Goal: Complete application form: Complete application form

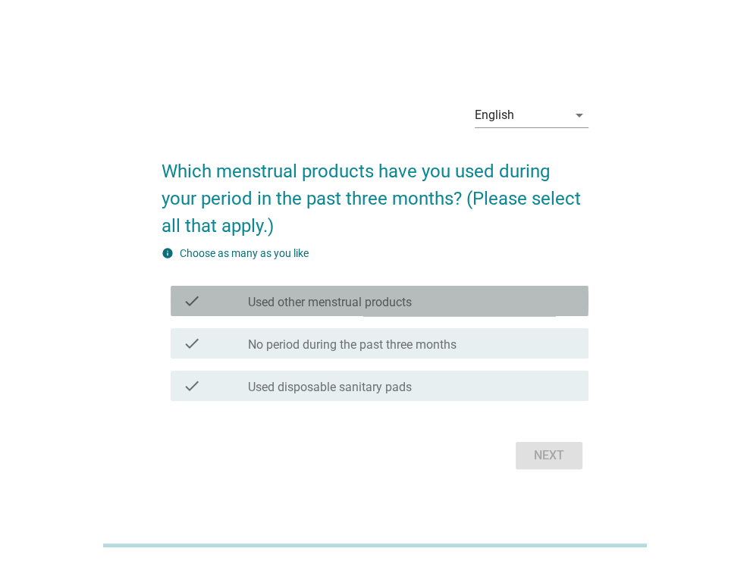
click at [412, 309] on label "Used other menstrual products" at bounding box center [330, 302] width 164 height 15
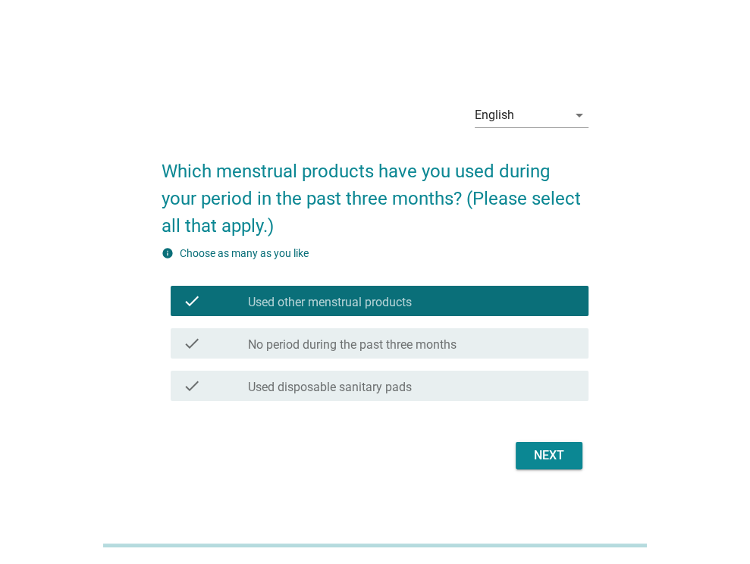
click at [395, 404] on div "check check_box_outline_blank Used disposable sanitary pads" at bounding box center [375, 386] width 427 height 42
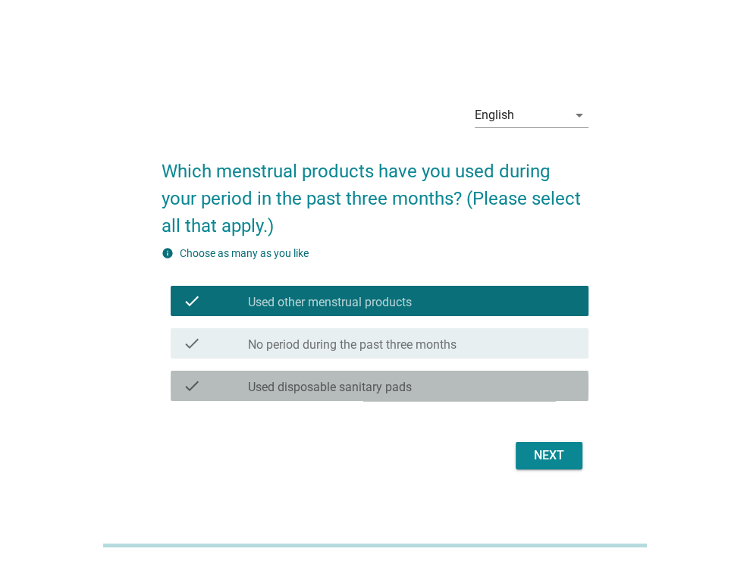
click at [382, 390] on label "Used disposable sanitary pads" at bounding box center [330, 387] width 164 height 15
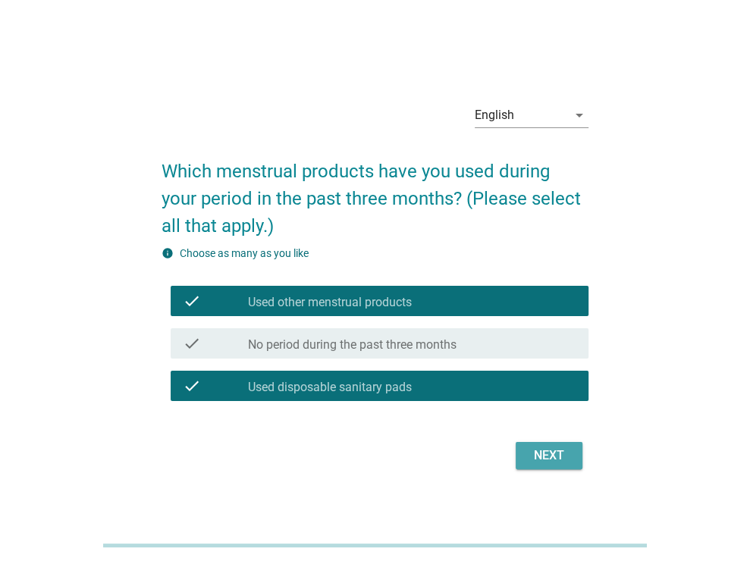
click at [556, 451] on div "Next" at bounding box center [549, 456] width 42 height 18
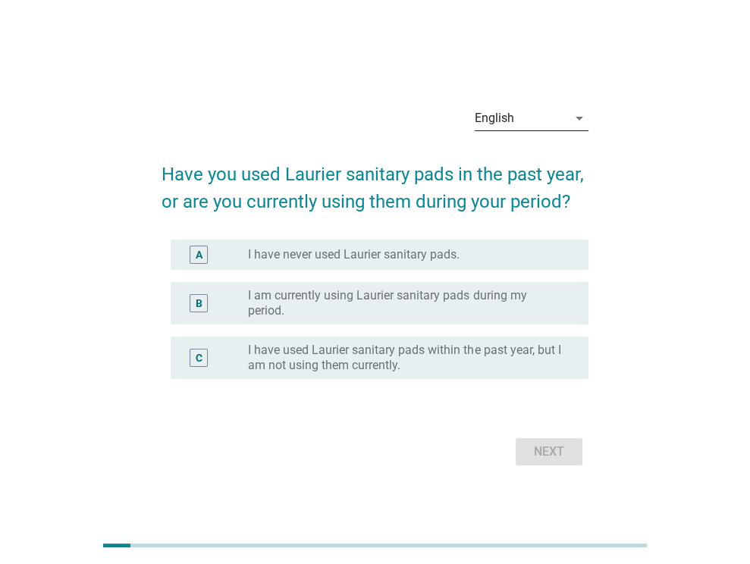
click at [498, 121] on div "English" at bounding box center [494, 119] width 39 height 14
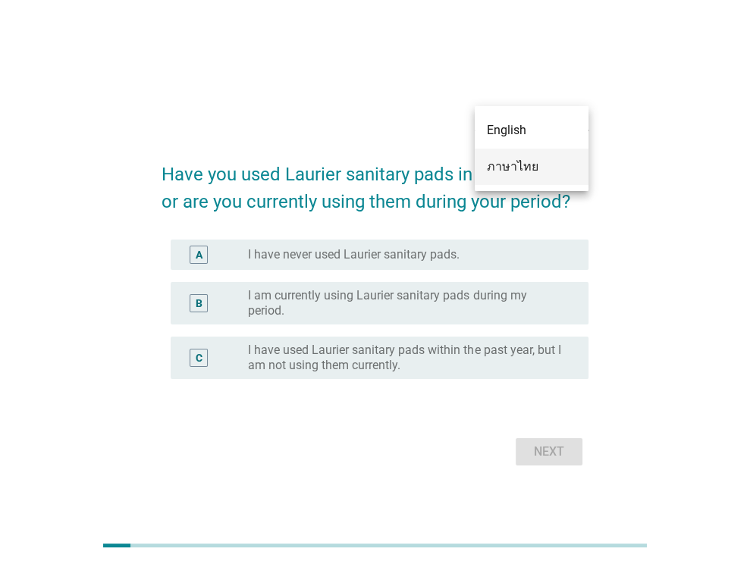
click at [489, 163] on div "ภาษาไทย" at bounding box center [532, 167] width 90 height 18
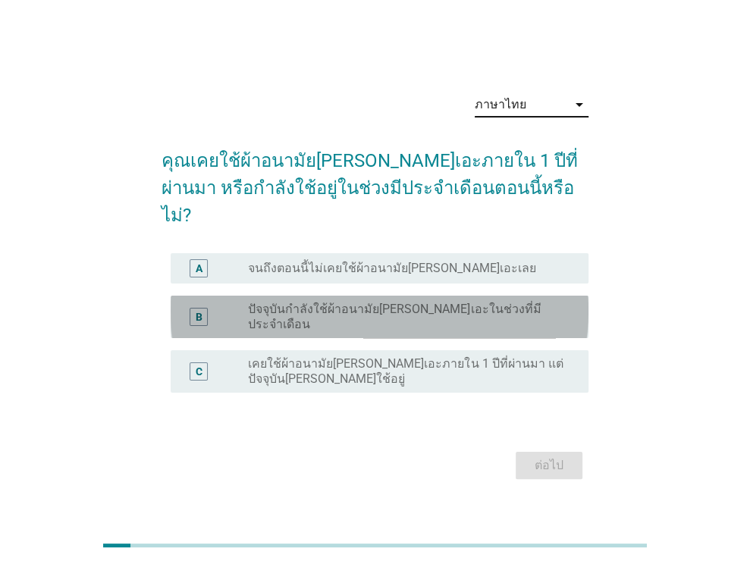
click at [330, 302] on label "ปัจจุบันกำลังใช้ผ้าอนามัย[PERSON_NAME]เอะในช่วงที่มีประจำเดือน" at bounding box center [406, 317] width 316 height 30
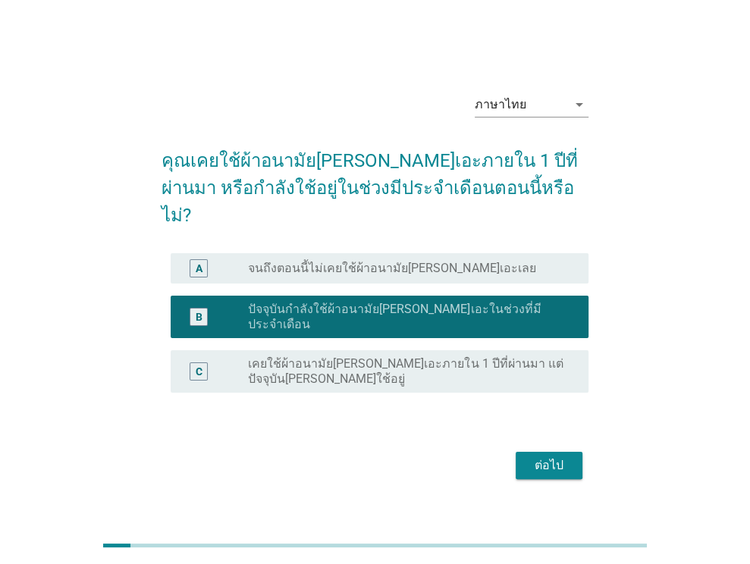
click at [533, 457] on div "ต่อไป" at bounding box center [549, 466] width 42 height 18
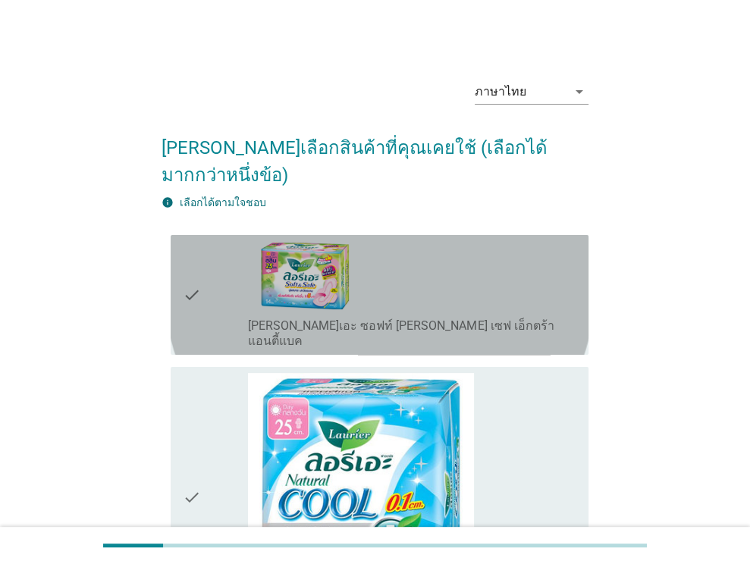
click at [364, 250] on div "check_box_outline_blank [PERSON_NAME]เอะ ซอฟท์ [PERSON_NAME] เซฟ เอ็กตร้า แอนตี…" at bounding box center [412, 295] width 328 height 108
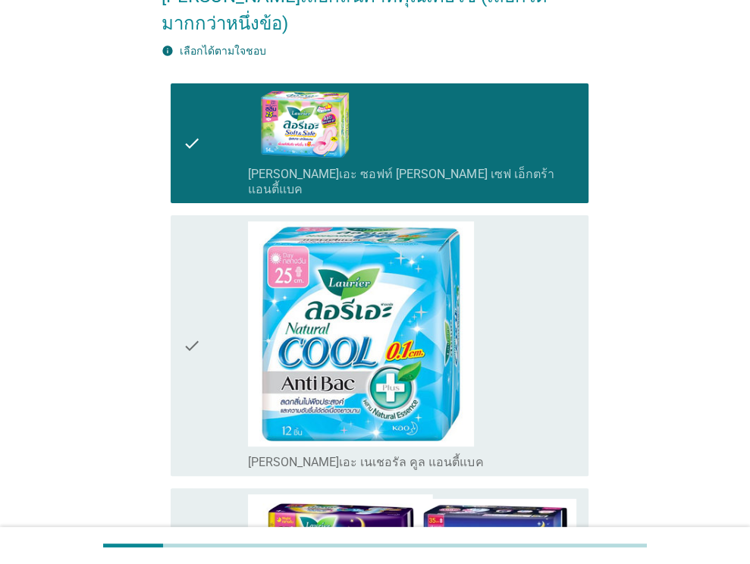
scroll to position [379, 0]
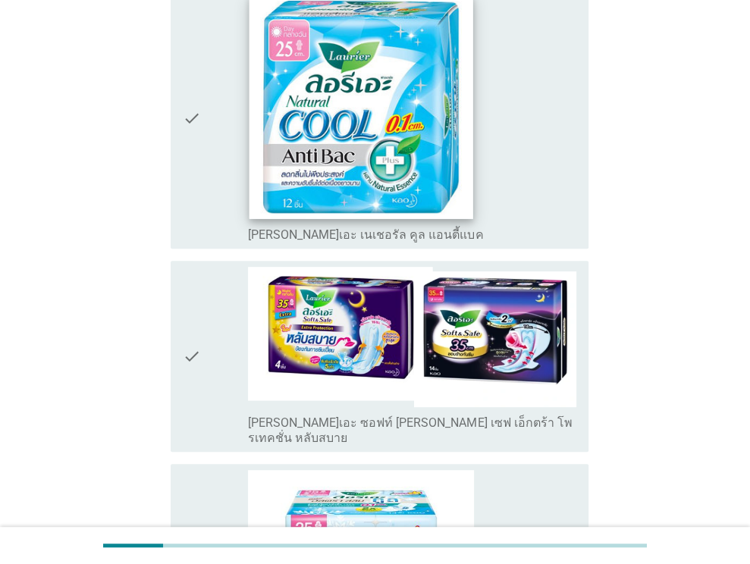
click at [366, 126] on img at bounding box center [362, 107] width 224 height 224
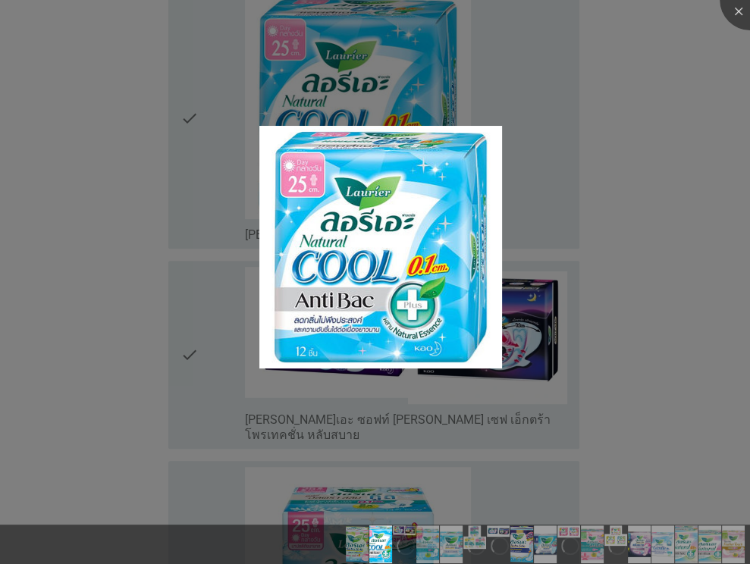
click at [240, 127] on div at bounding box center [375, 282] width 750 height 564
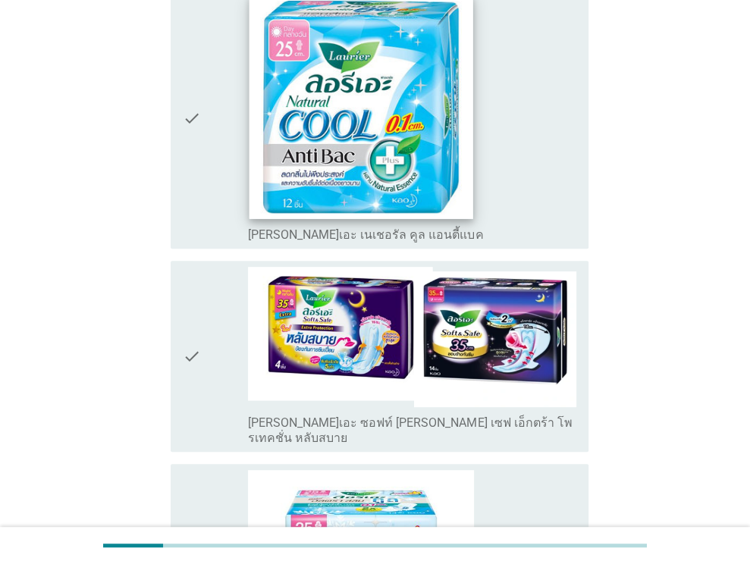
click at [250, 171] on img at bounding box center [362, 107] width 224 height 224
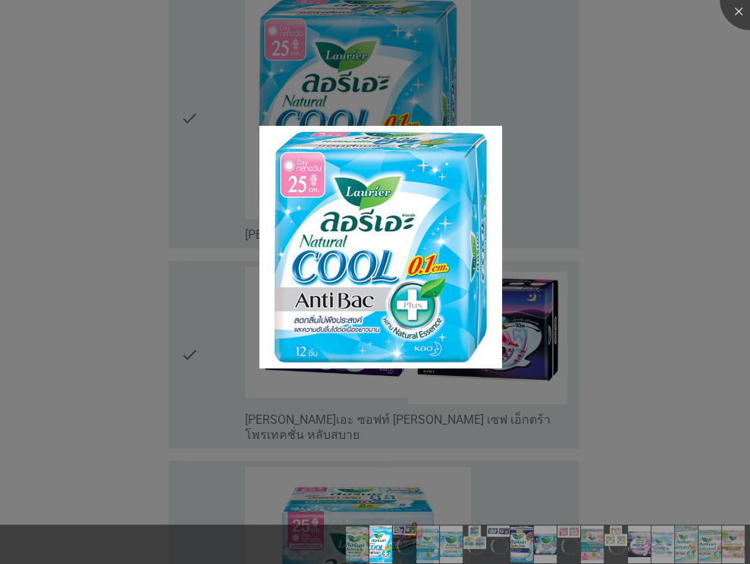
drag, startPoint x: 253, startPoint y: 175, endPoint x: 266, endPoint y: 181, distance: 14.9
click at [255, 176] on div at bounding box center [375, 282] width 750 height 564
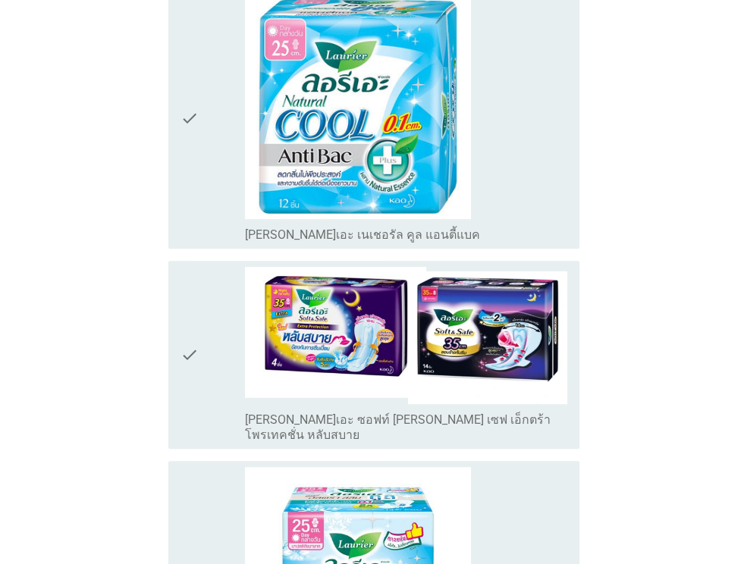
click at [536, 225] on div "check_box_outline_blank [PERSON_NAME]เอะ เนเชอรัล คูล แอนตี้แบค" at bounding box center [406, 234] width 322 height 18
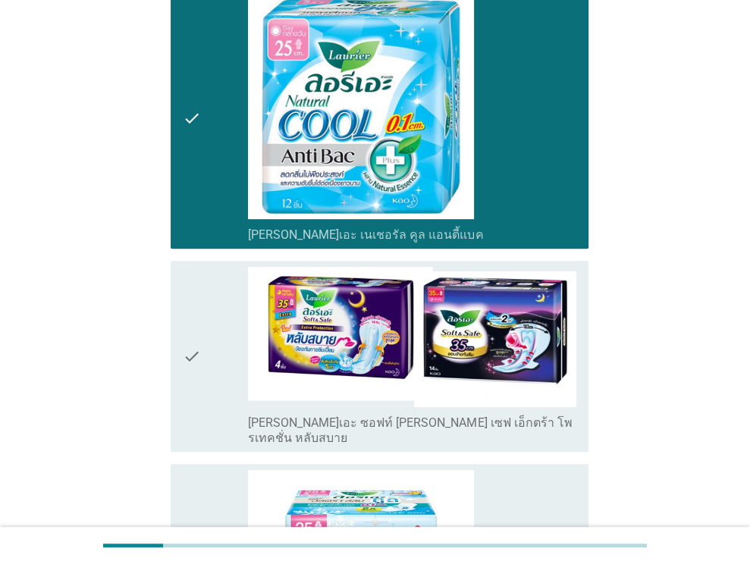
click at [511, 416] on label "[PERSON_NAME]เอะ ซอฟท์ [PERSON_NAME] เซฟ เอ็กตร้า โพรเทคชั่น หลับสบาย" at bounding box center [412, 431] width 328 height 30
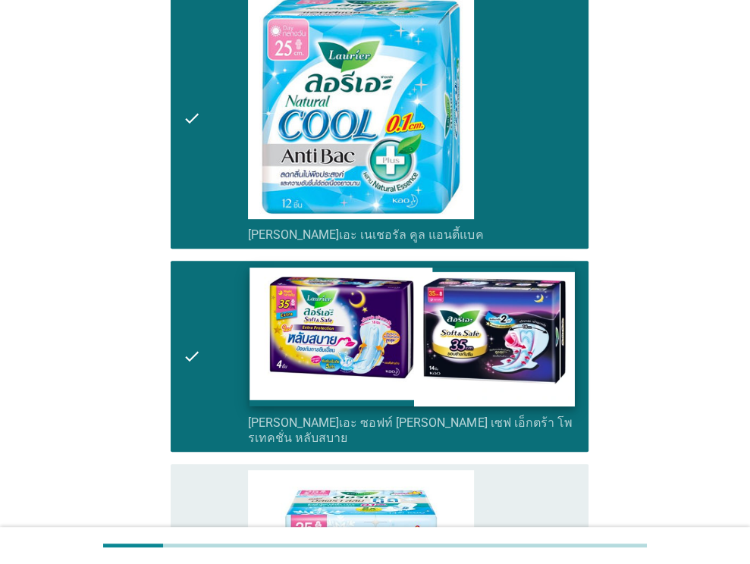
click at [492, 357] on img at bounding box center [412, 337] width 325 height 139
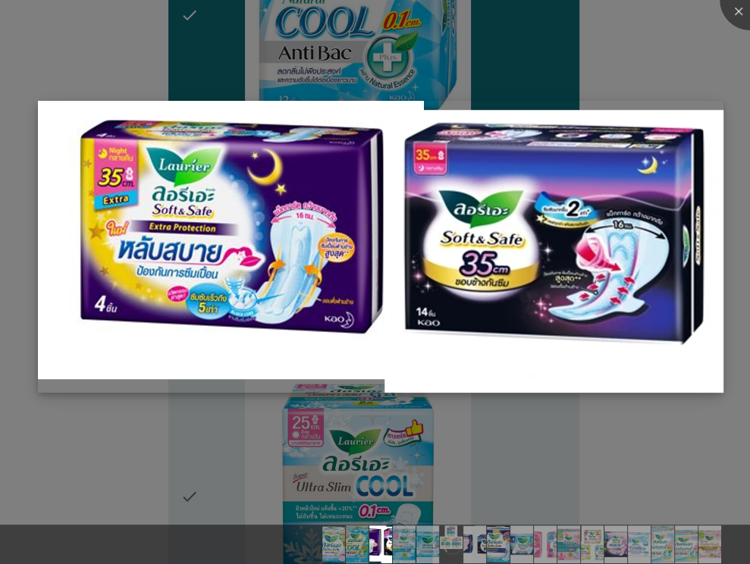
scroll to position [455, 0]
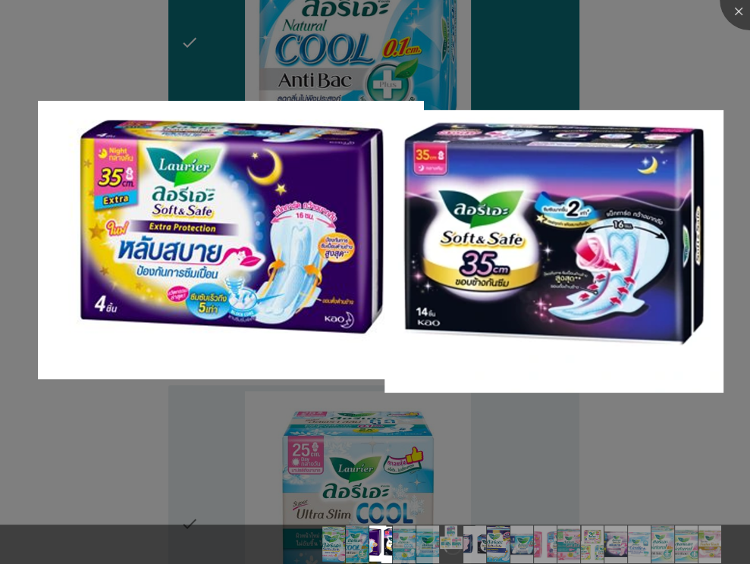
click at [647, 99] on div at bounding box center [375, 282] width 750 height 564
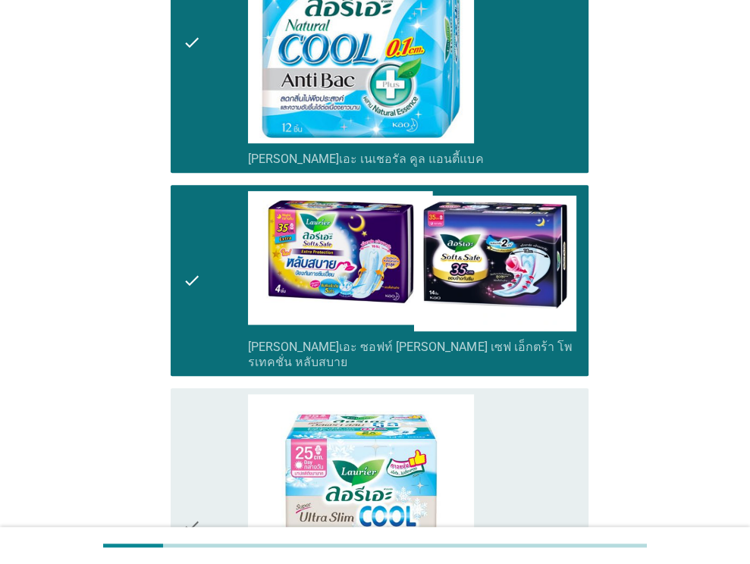
click at [584, 185] on div "check check_box [PERSON_NAME]เอะ ซอฟท์ [PERSON_NAME] เซฟ เอ็กตร้า โพรเทคชั่น หล…" at bounding box center [380, 280] width 418 height 191
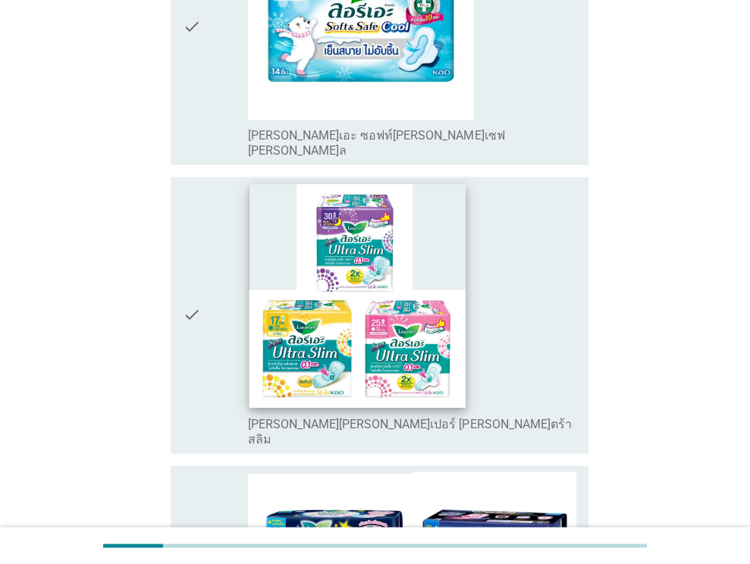
scroll to position [1441, 0]
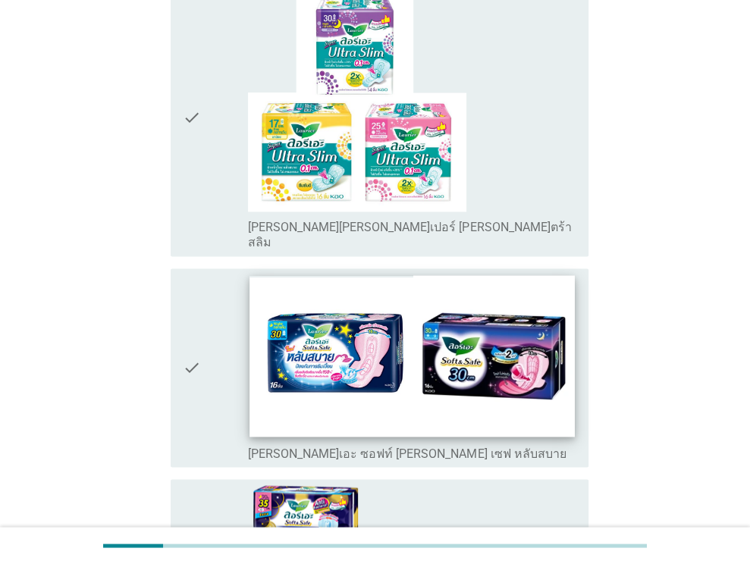
click at [447, 275] on img at bounding box center [412, 356] width 325 height 162
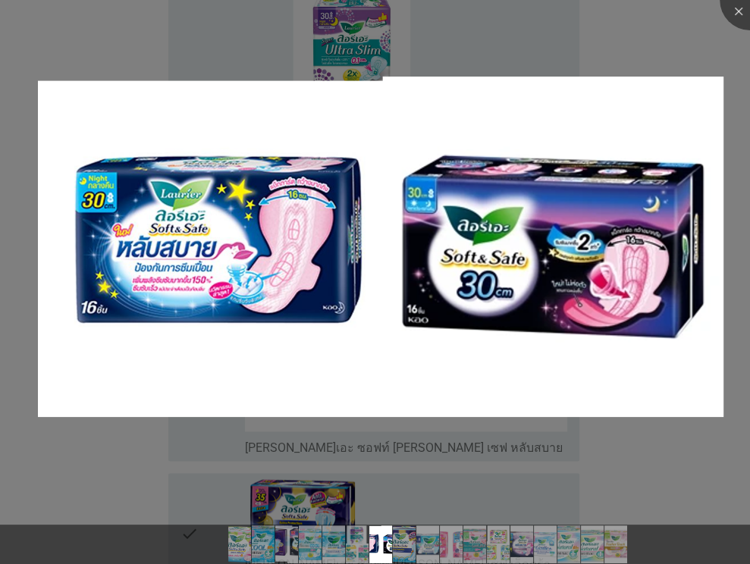
click at [504, 460] on div at bounding box center [375, 282] width 750 height 564
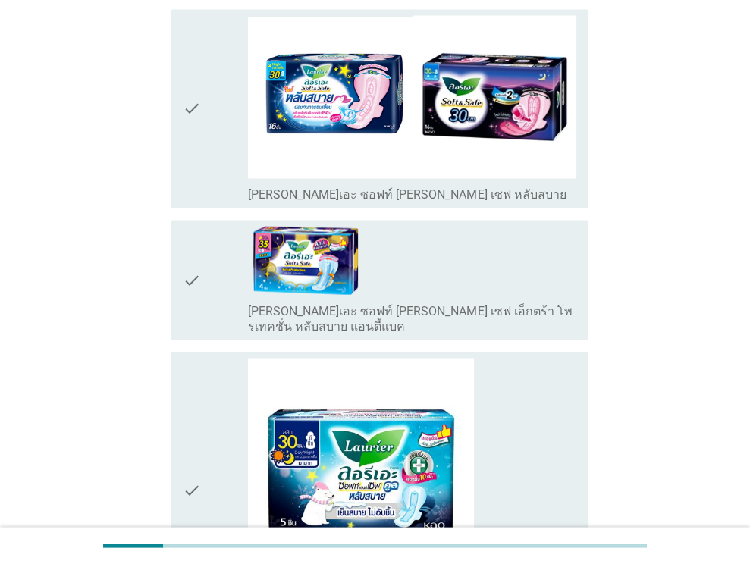
scroll to position [1821, 0]
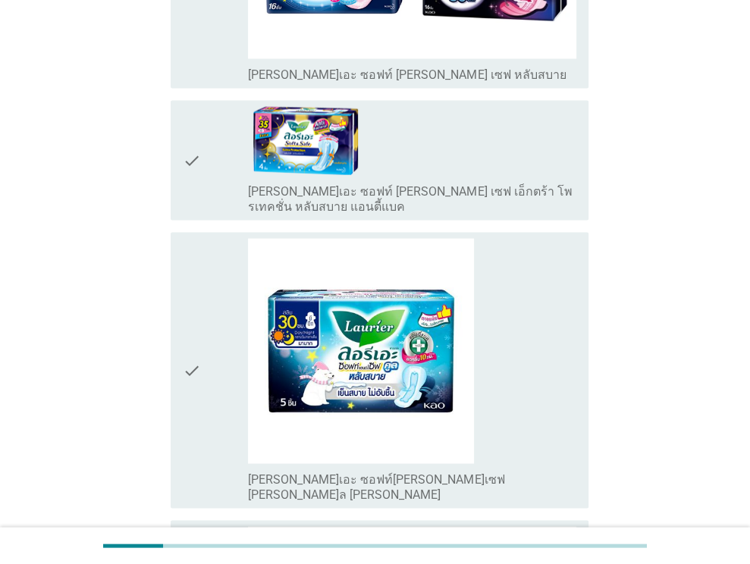
click at [182, 363] on div "check check_box_outline_blank [PERSON_NAME]เอะ ซอฟท์[PERSON_NAME]เซฟ [PERSON_NA…" at bounding box center [380, 370] width 418 height 277
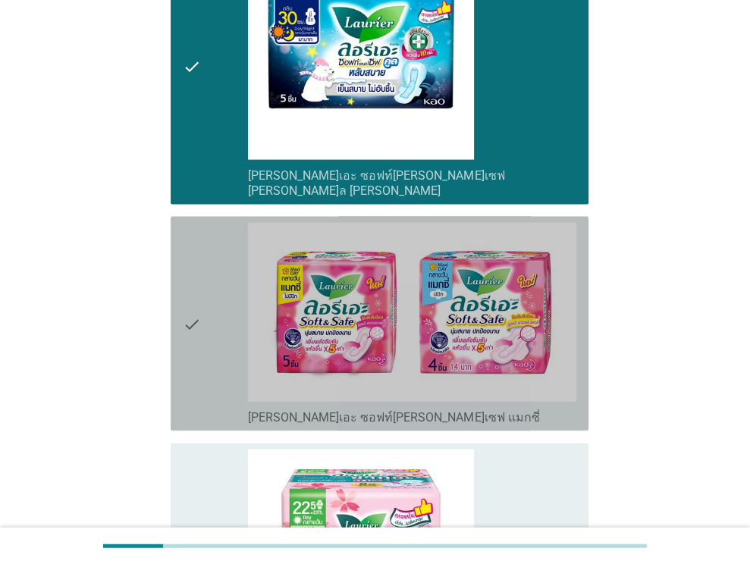
click at [205, 287] on div "check" at bounding box center [216, 324] width 66 height 202
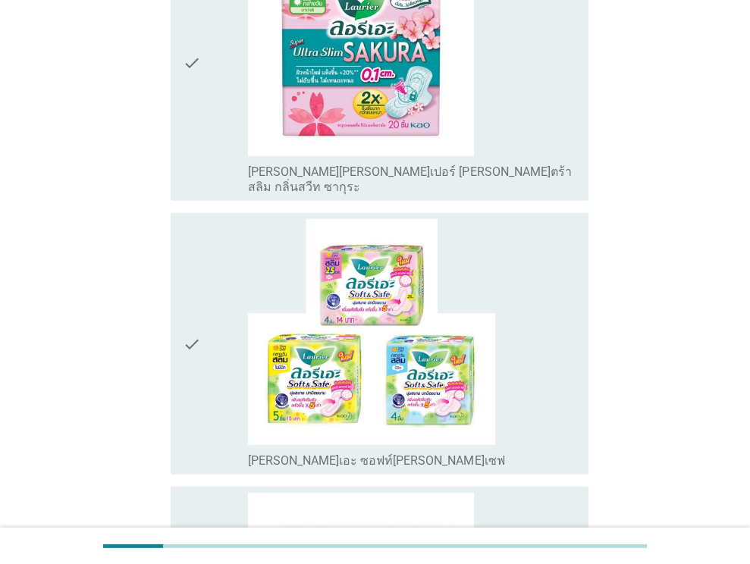
scroll to position [2655, 0]
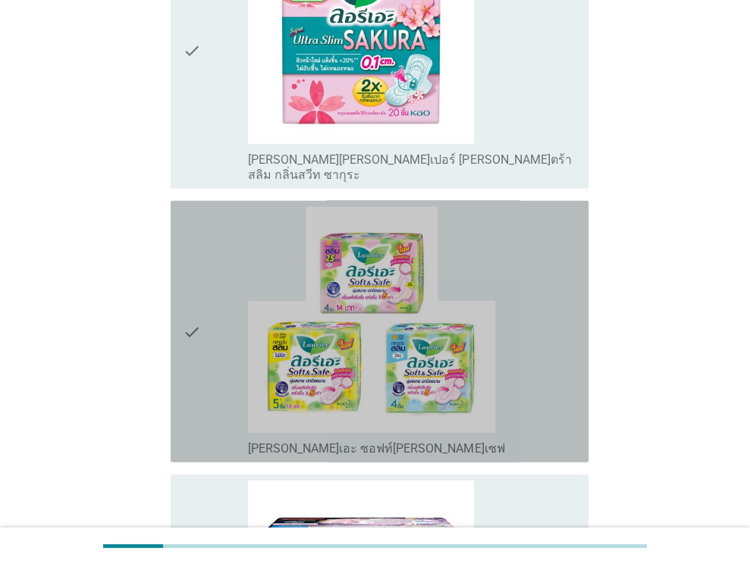
click at [203, 295] on div "check" at bounding box center [216, 332] width 66 height 250
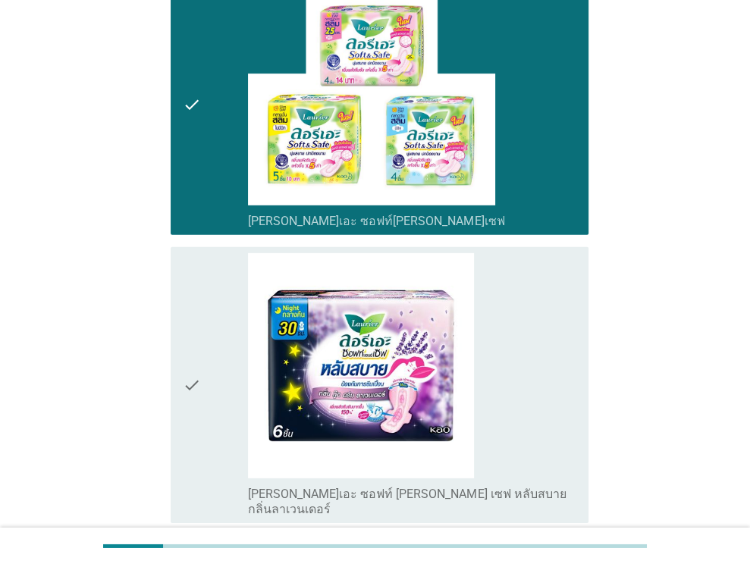
scroll to position [3186, 0]
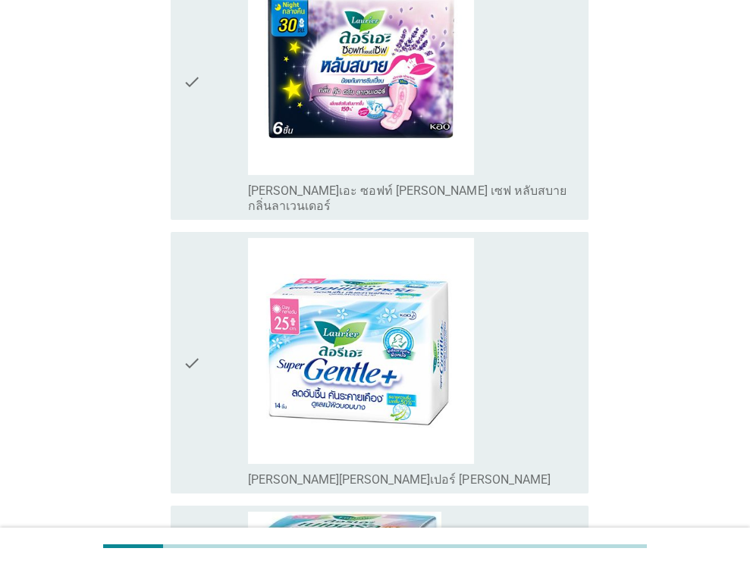
click at [202, 309] on div "check" at bounding box center [216, 363] width 66 height 250
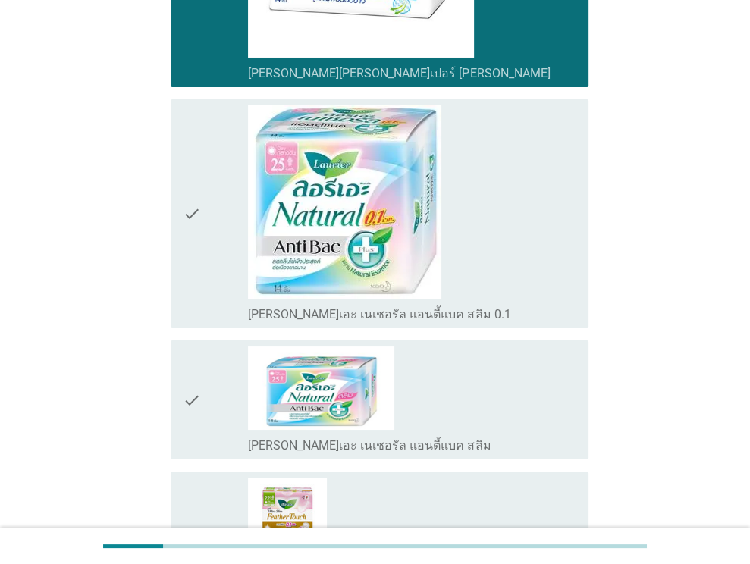
scroll to position [3678, 0]
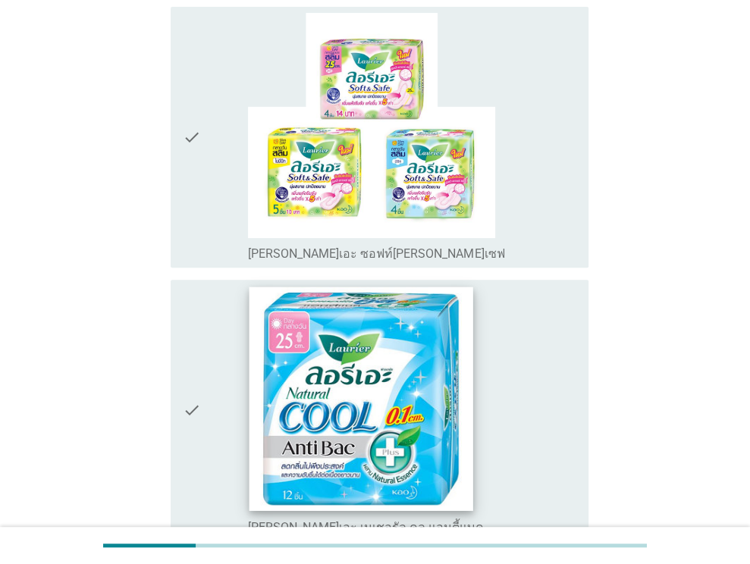
scroll to position [228, 0]
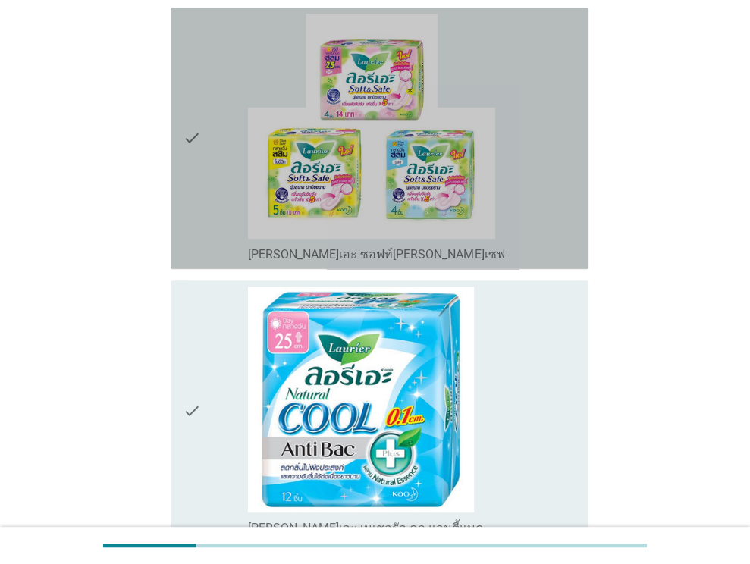
click at [176, 266] on div "check check_box_outline_blank [PERSON_NAME]เอะ ซอฟท์[PERSON_NAME]เซฟ" at bounding box center [380, 139] width 418 height 262
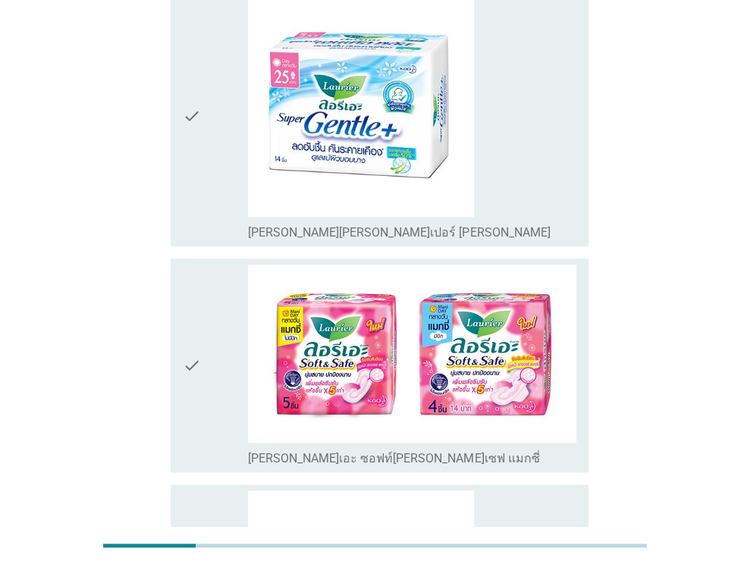
scroll to position [913, 0]
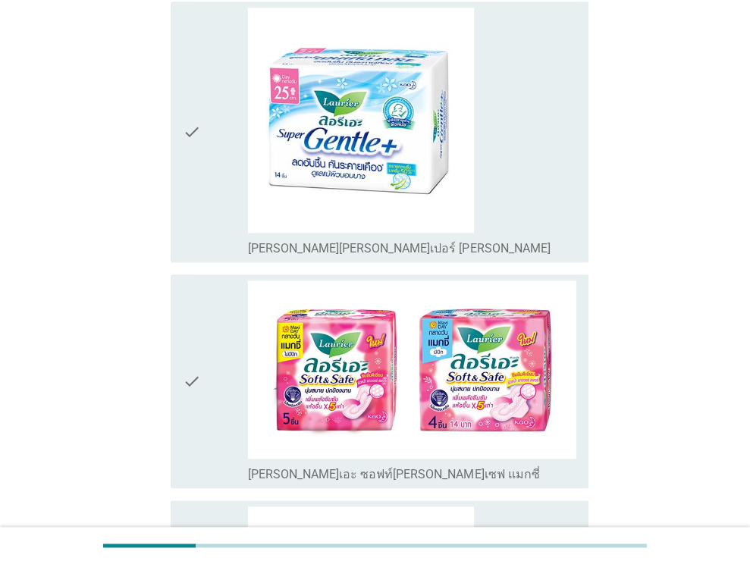
click at [198, 448] on icon "check" at bounding box center [192, 382] width 18 height 202
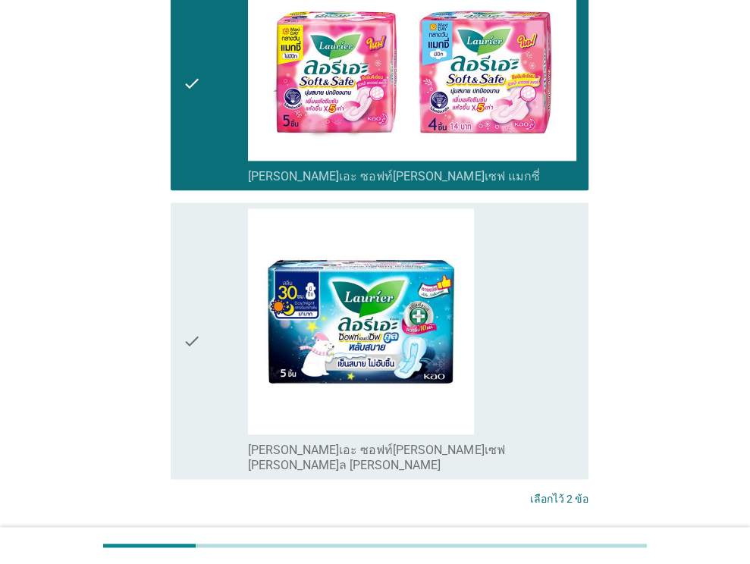
scroll to position [1216, 0]
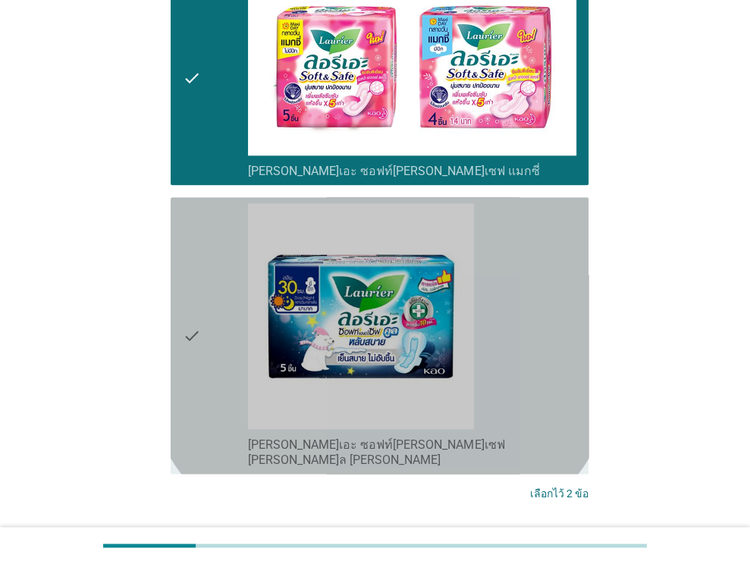
click at [181, 421] on div "check check_box_outline_blank [PERSON_NAME]เอะ ซอฟท์[PERSON_NAME]เซฟ [PERSON_NA…" at bounding box center [380, 335] width 418 height 277
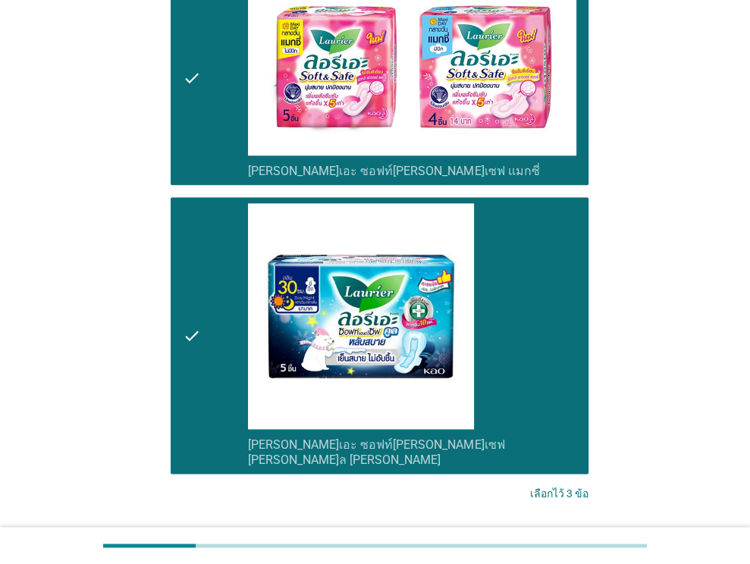
click at [189, 423] on icon "check" at bounding box center [192, 335] width 18 height 265
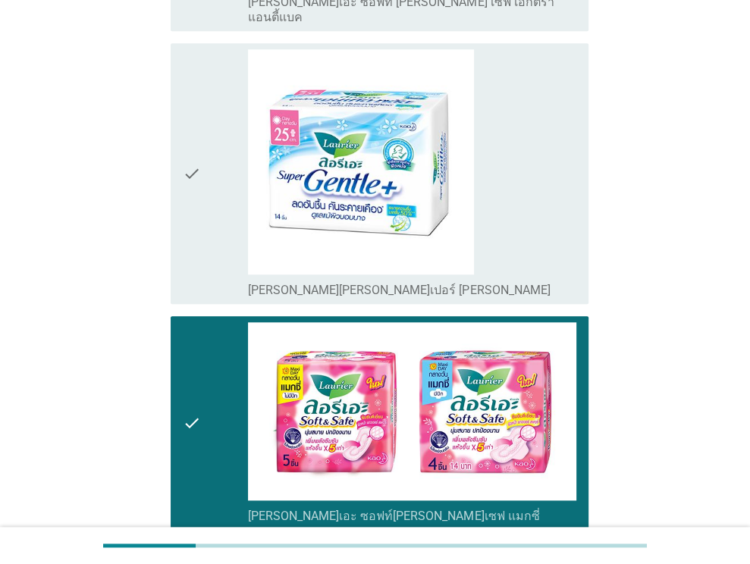
scroll to position [837, 0]
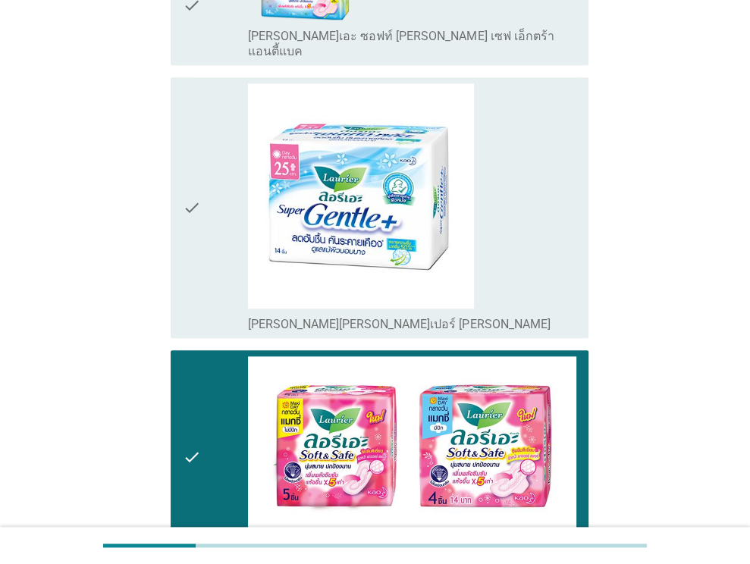
click at [206, 276] on div "check" at bounding box center [216, 208] width 66 height 250
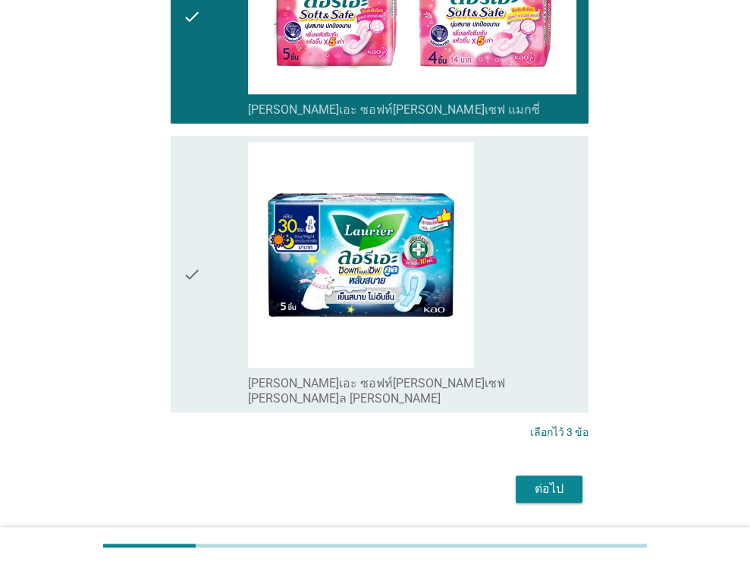
scroll to position [1292, 0]
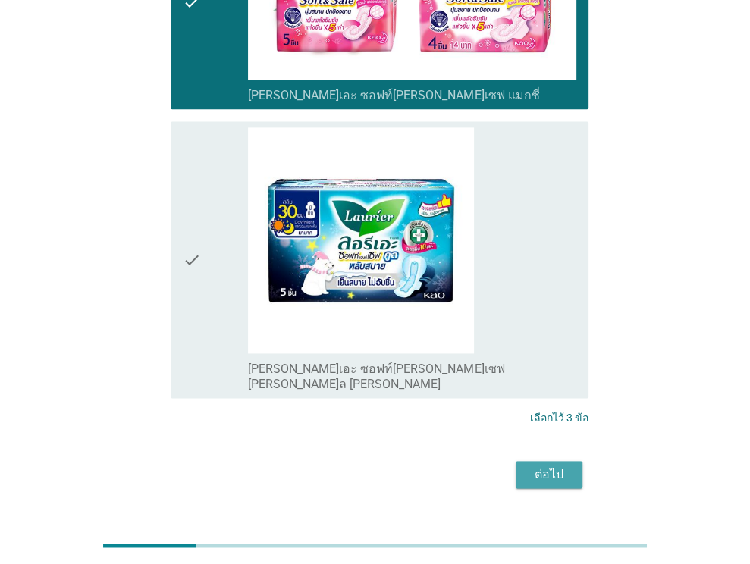
click at [533, 466] on div "ต่อไป" at bounding box center [549, 475] width 42 height 18
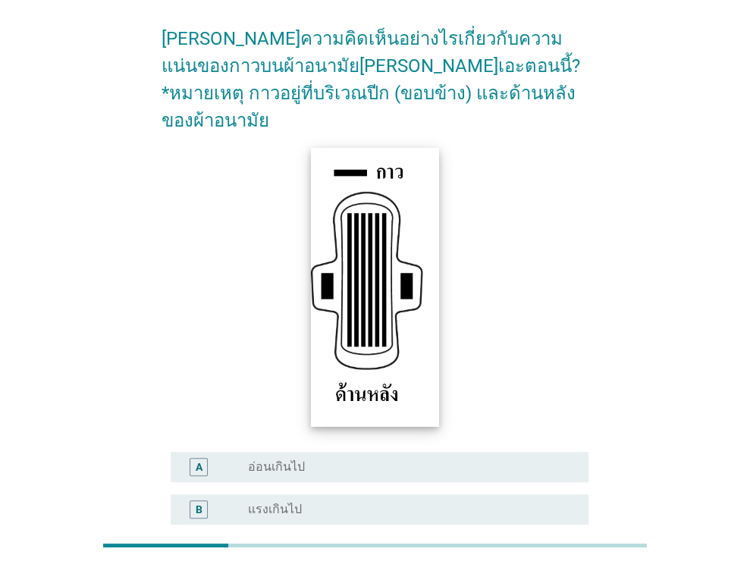
scroll to position [280, 0]
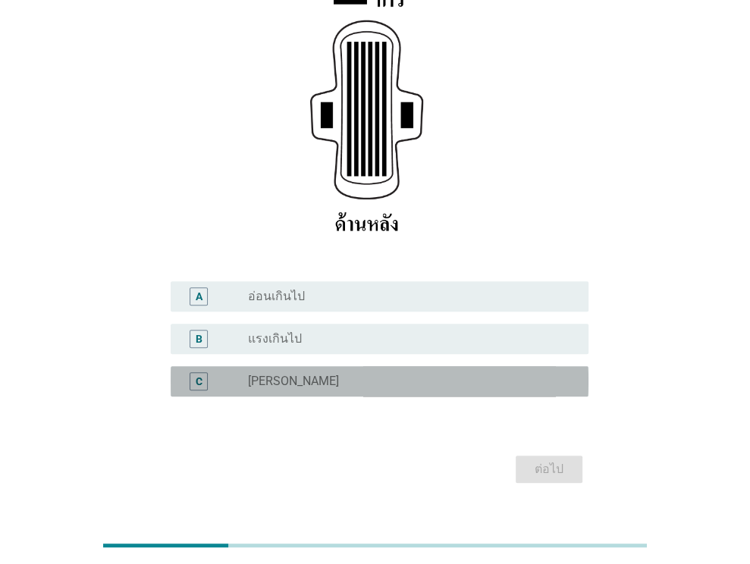
click at [332, 369] on div "C radio_button_unchecked [PERSON_NAME]" at bounding box center [380, 381] width 418 height 30
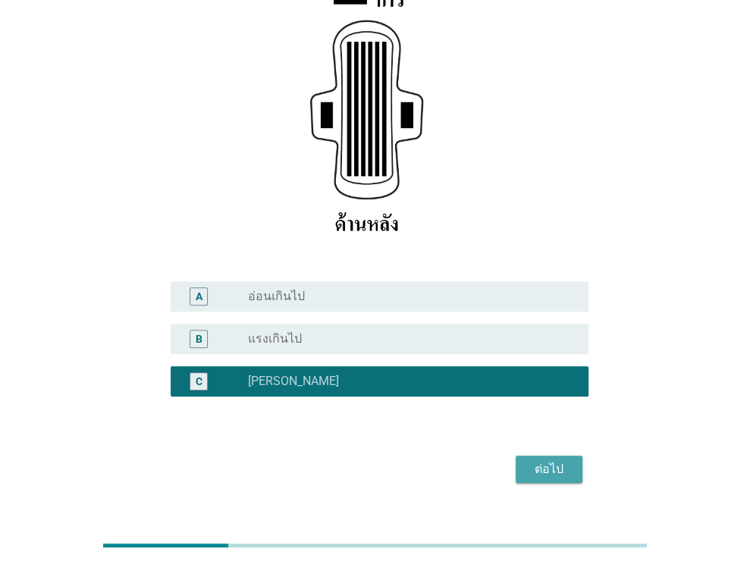
click at [535, 460] on div "ต่อไป" at bounding box center [549, 469] width 42 height 18
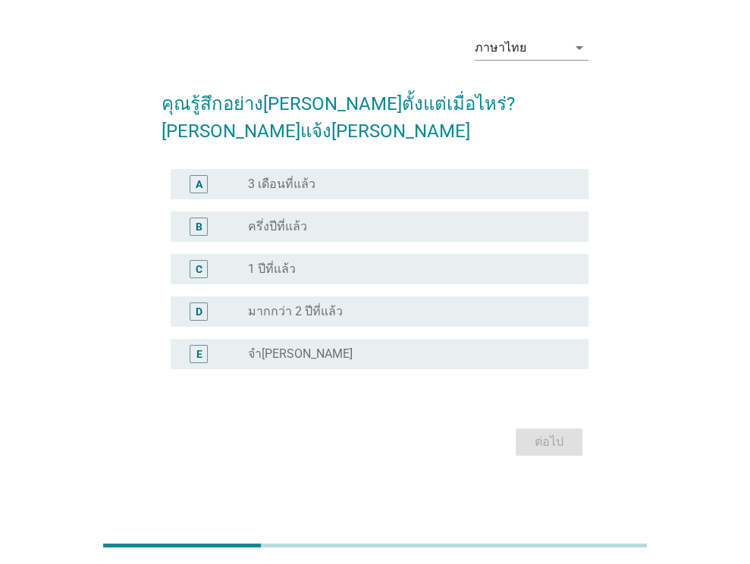
scroll to position [0, 0]
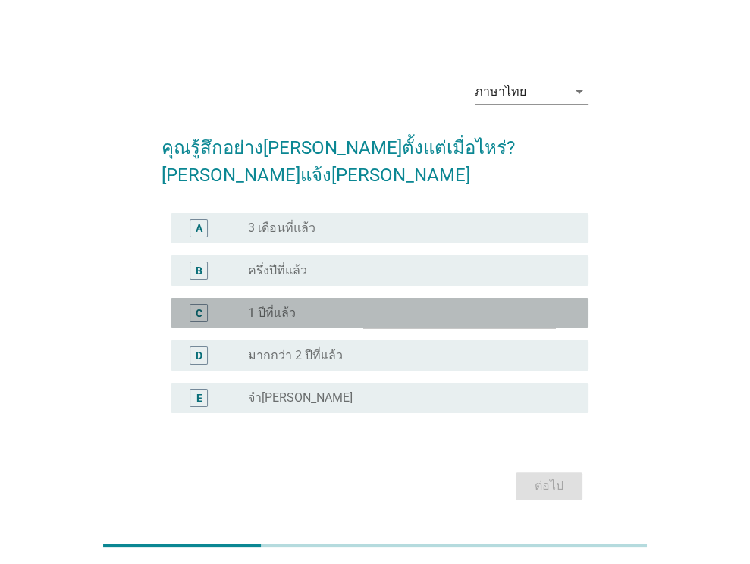
click at [269, 306] on label "1 ปีที่แล้ว" at bounding box center [272, 313] width 48 height 15
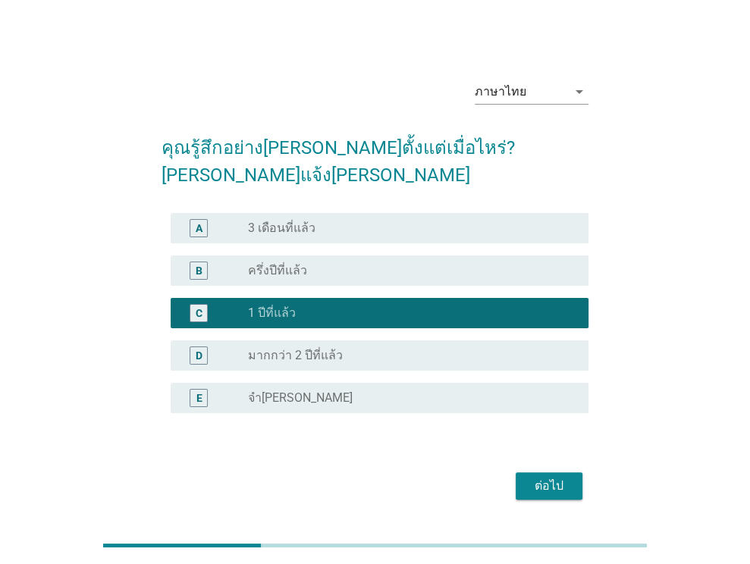
click at [543, 477] on div "ต่อไป" at bounding box center [549, 486] width 42 height 18
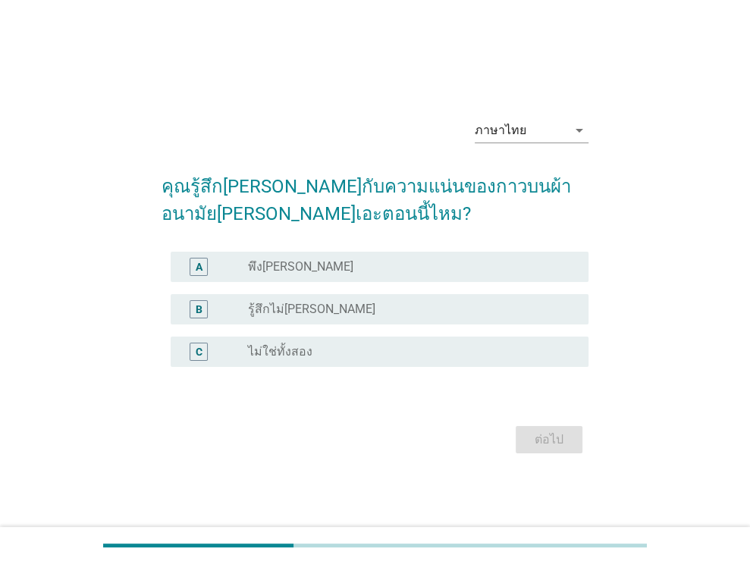
click at [297, 269] on div "radio_button_unchecked พึง[PERSON_NAME]" at bounding box center [406, 266] width 316 height 15
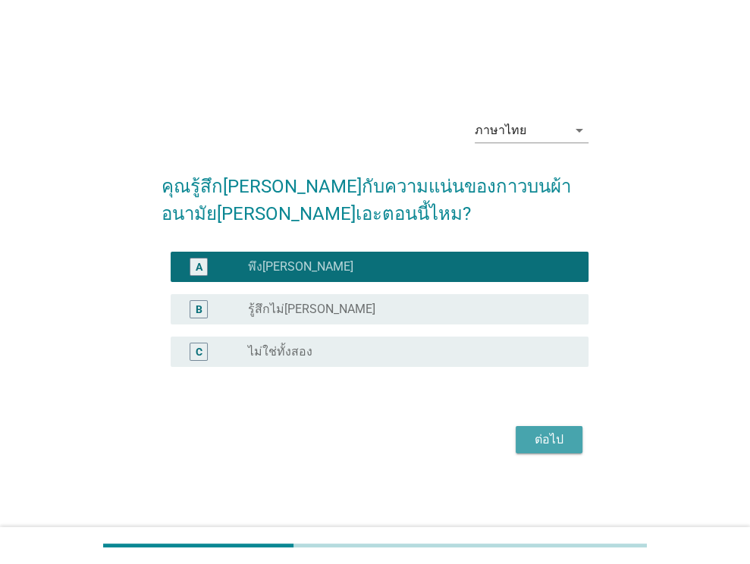
click at [570, 438] on button "ต่อไป" at bounding box center [549, 439] width 67 height 27
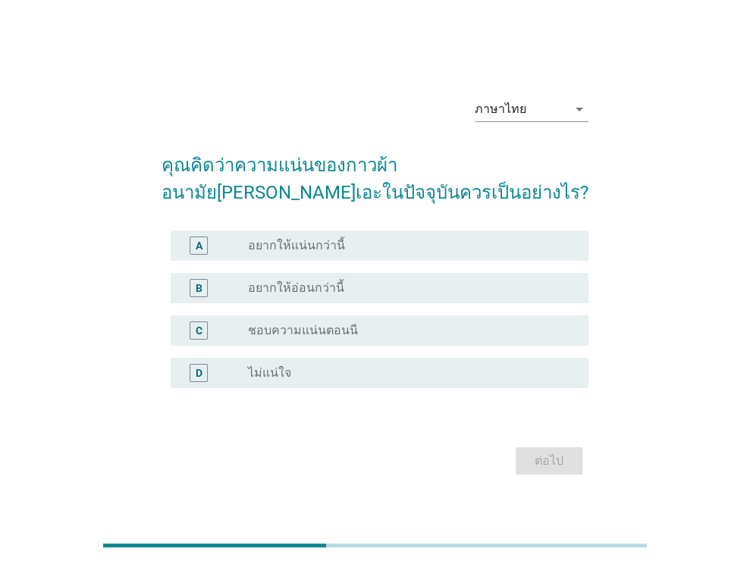
click at [310, 375] on div "radio_button_unchecked ไม่แน่ใจ" at bounding box center [406, 373] width 316 height 15
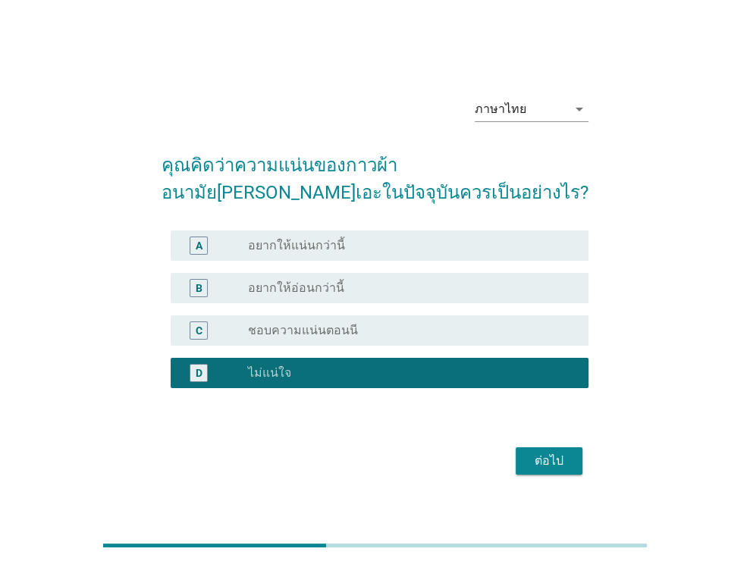
click at [518, 458] on button "ต่อไป" at bounding box center [549, 461] width 67 height 27
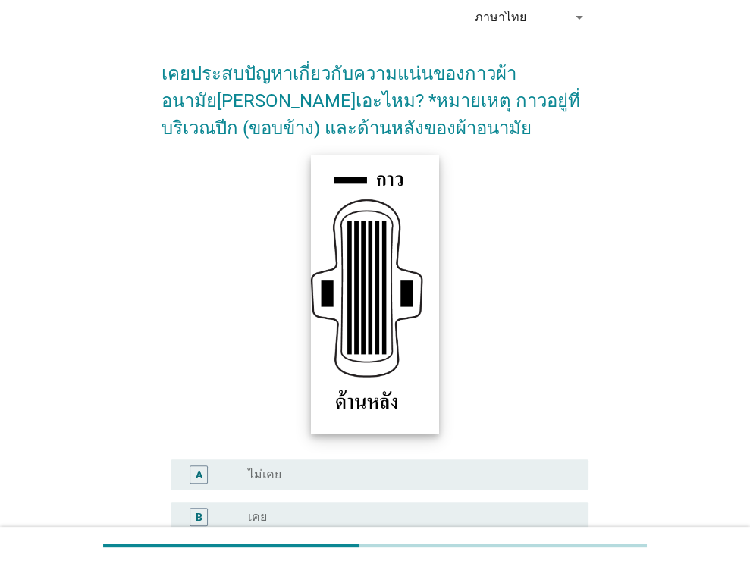
scroll to position [237, 0]
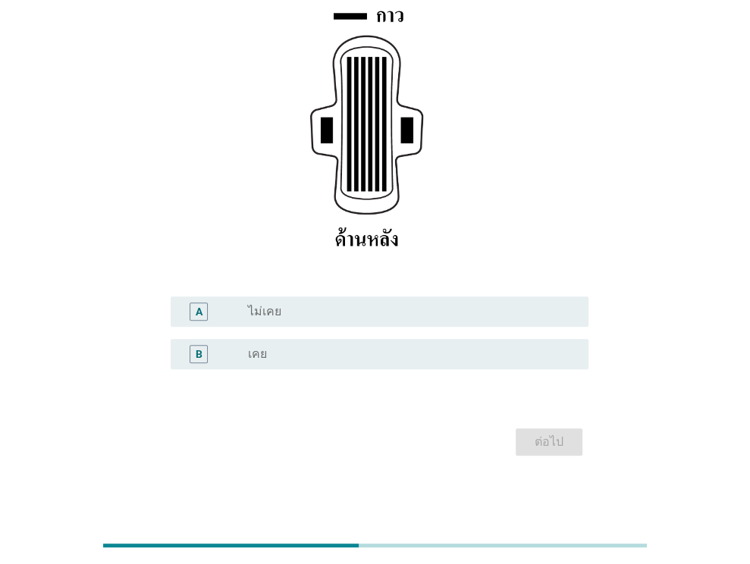
click at [334, 312] on div "radio_button_unchecked ไม่เคย" at bounding box center [406, 311] width 316 height 15
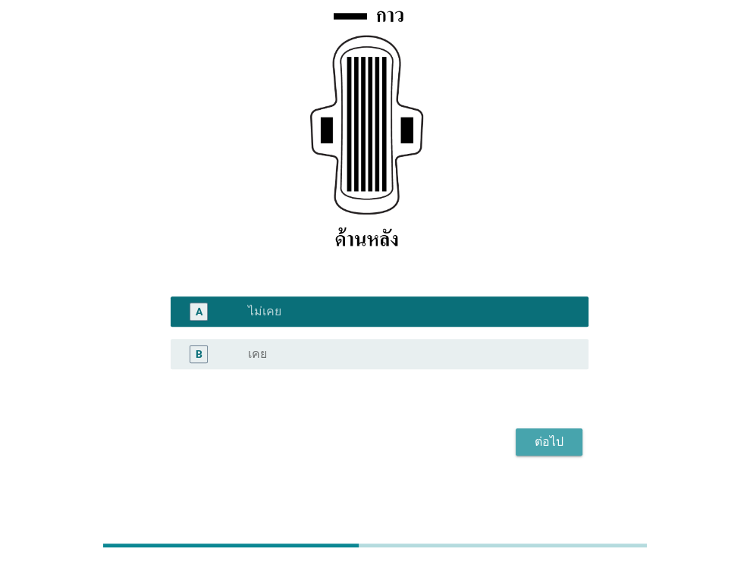
click at [561, 430] on button "ต่อไป" at bounding box center [549, 442] width 67 height 27
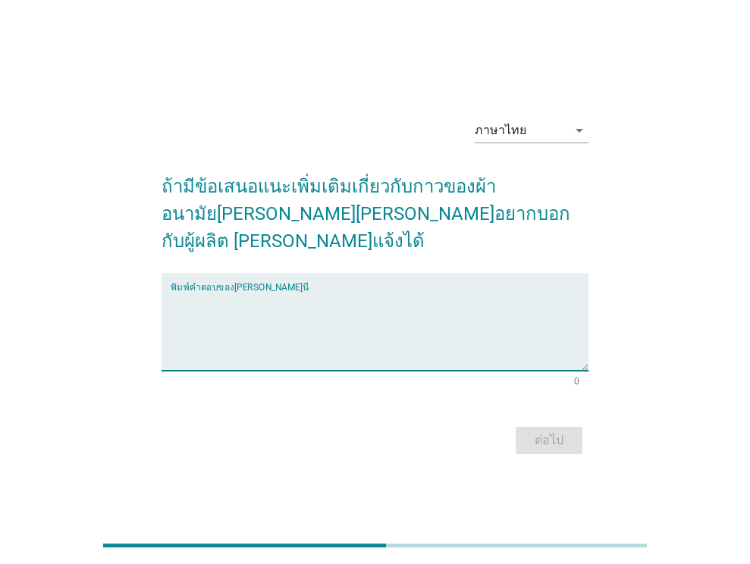
click at [221, 338] on textarea "พิมพ์คำตอบของคุณ ที่นี่" at bounding box center [380, 331] width 418 height 80
click at [316, 301] on textarea "พิมพ์คำตอบของคุณ ที่นี่" at bounding box center [380, 331] width 418 height 80
type textarea "w"
type textarea "ไม่มี"
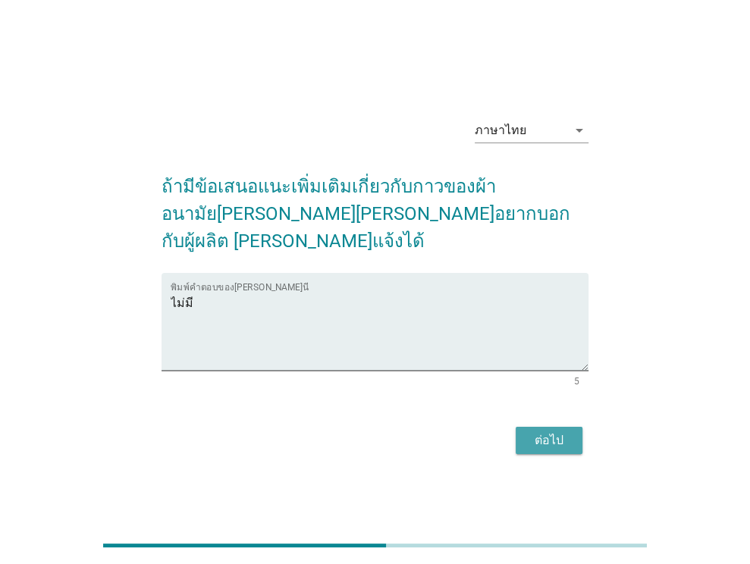
click at [552, 432] on div "ต่อไป" at bounding box center [549, 441] width 42 height 18
